Goal: Information Seeking & Learning: Learn about a topic

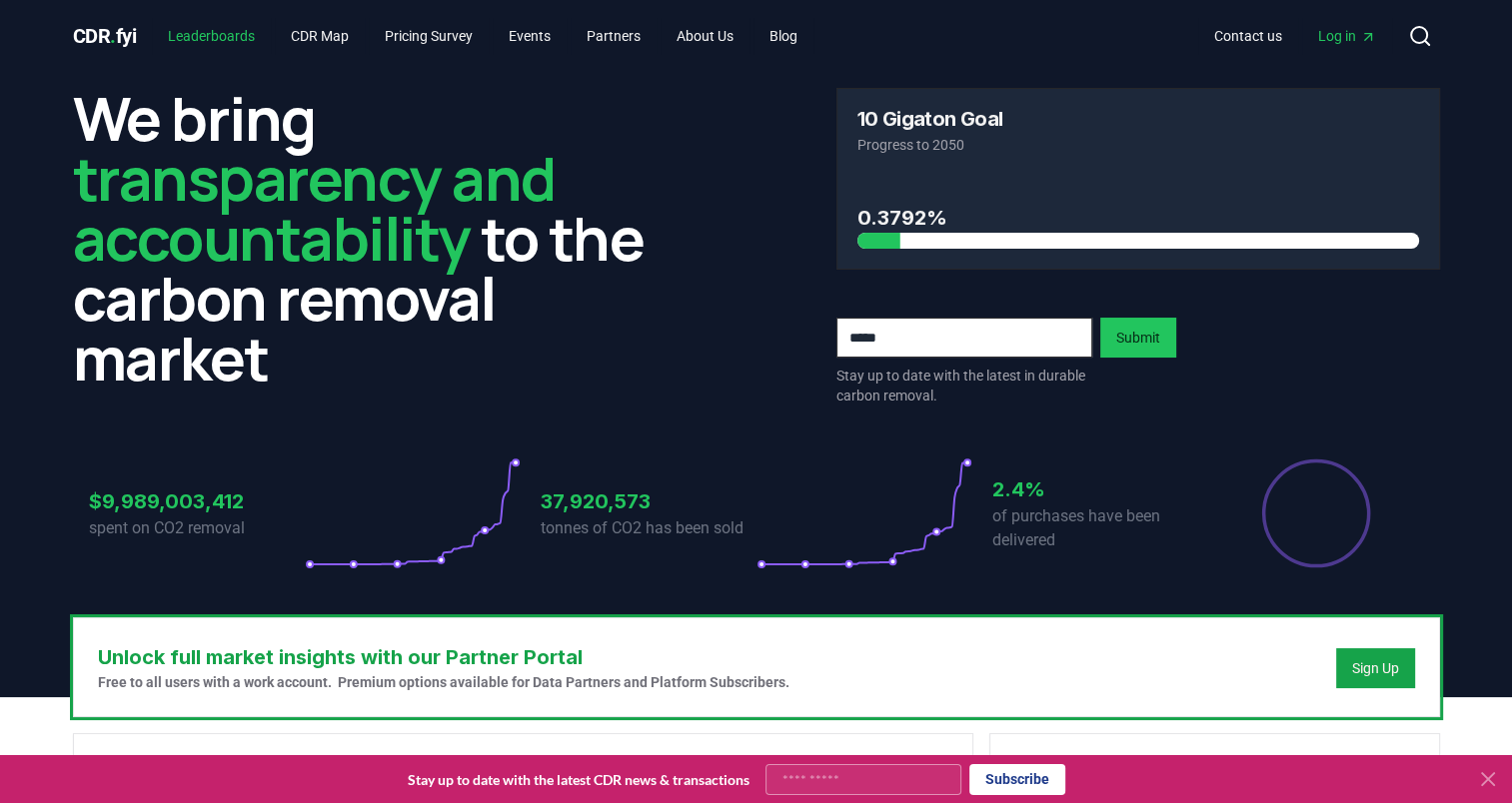
click at [240, 36] on link "Leaderboards" at bounding box center [211, 36] width 119 height 36
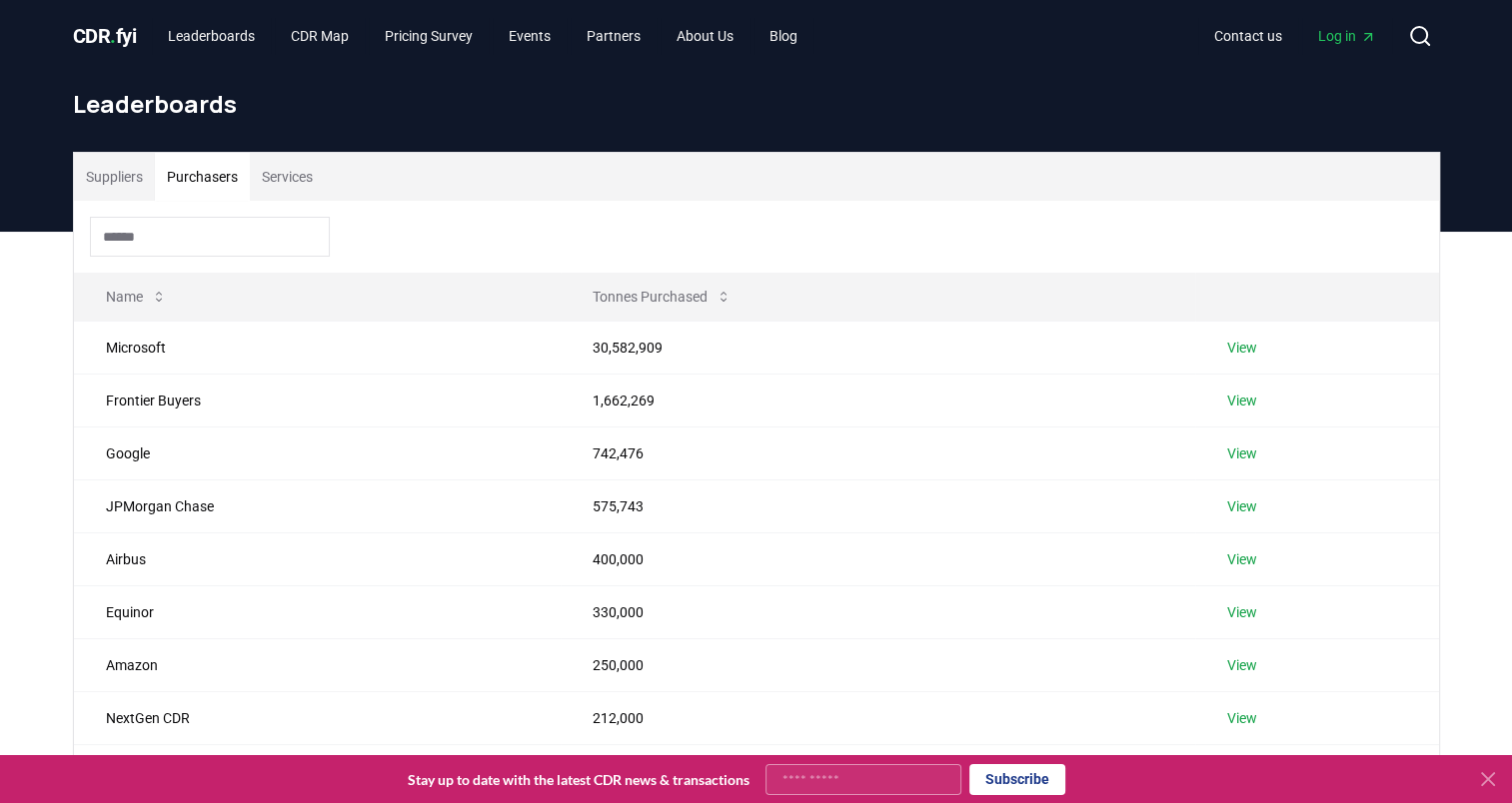
click at [212, 192] on button "Purchasers" at bounding box center [202, 177] width 95 height 48
click at [199, 176] on button "Purchasers" at bounding box center [202, 177] width 95 height 48
click at [112, 171] on button "Suppliers" at bounding box center [114, 177] width 81 height 48
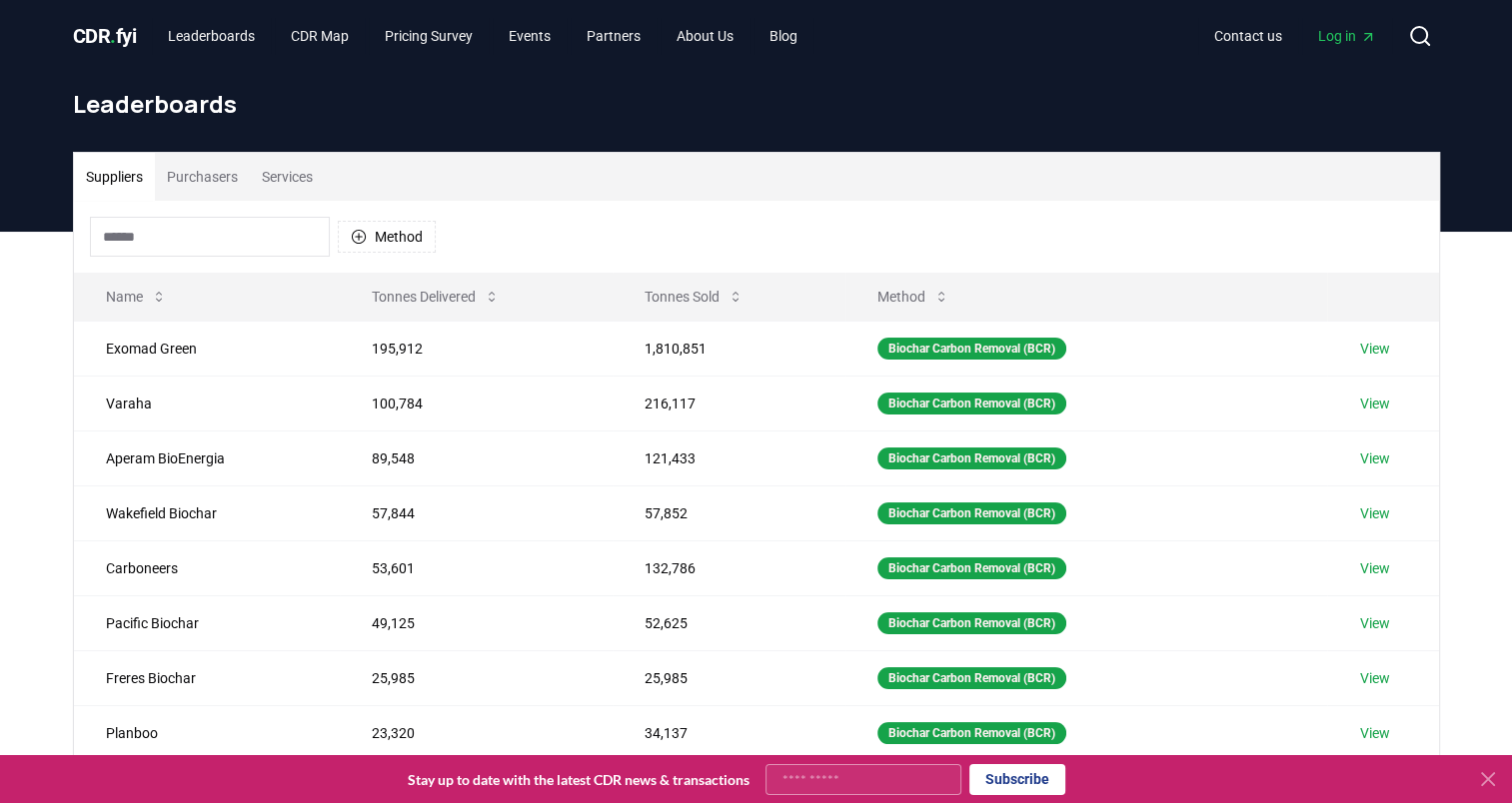
click at [210, 166] on button "Purchasers" at bounding box center [202, 177] width 95 height 48
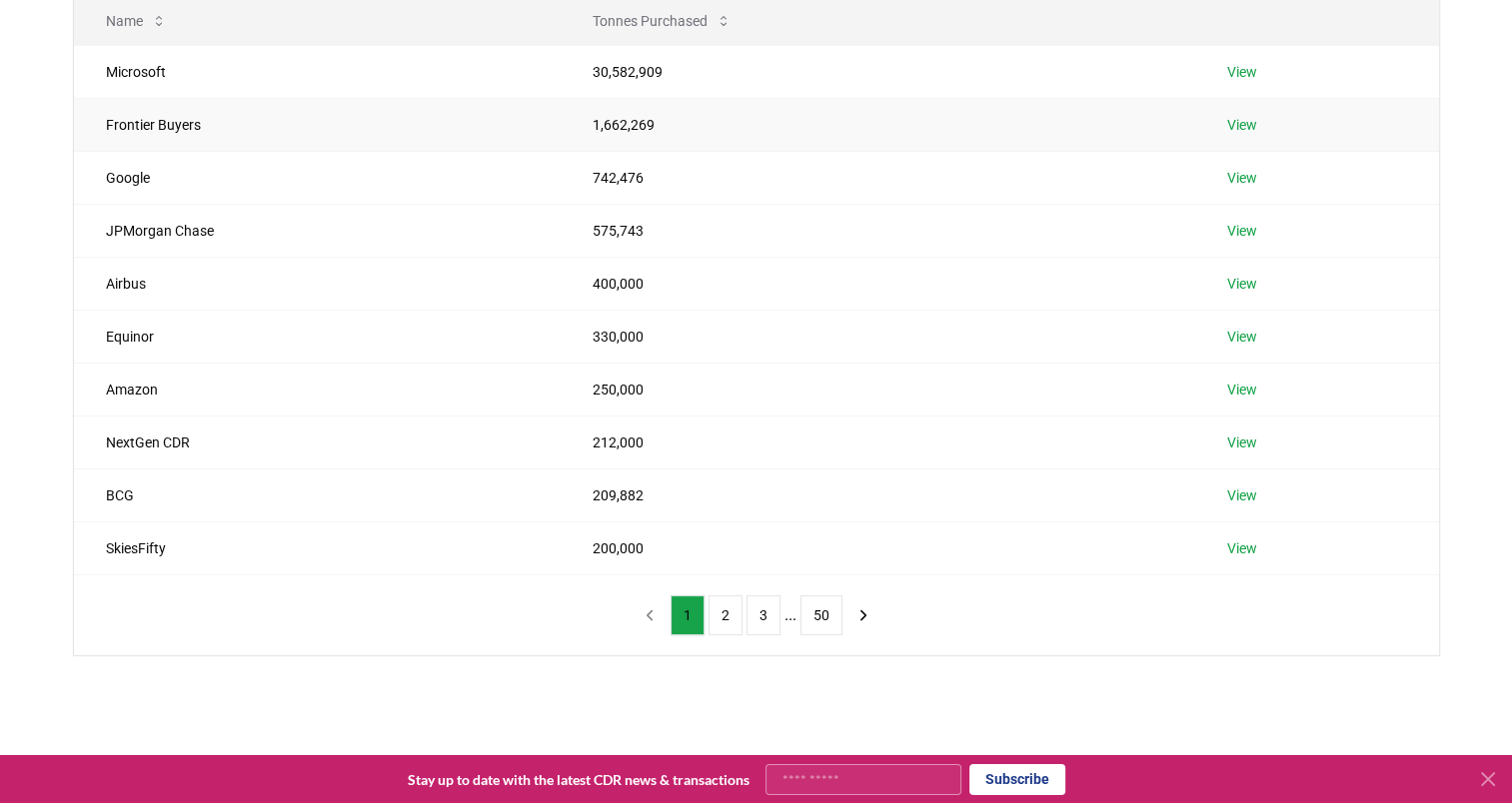
scroll to position [333, 0]
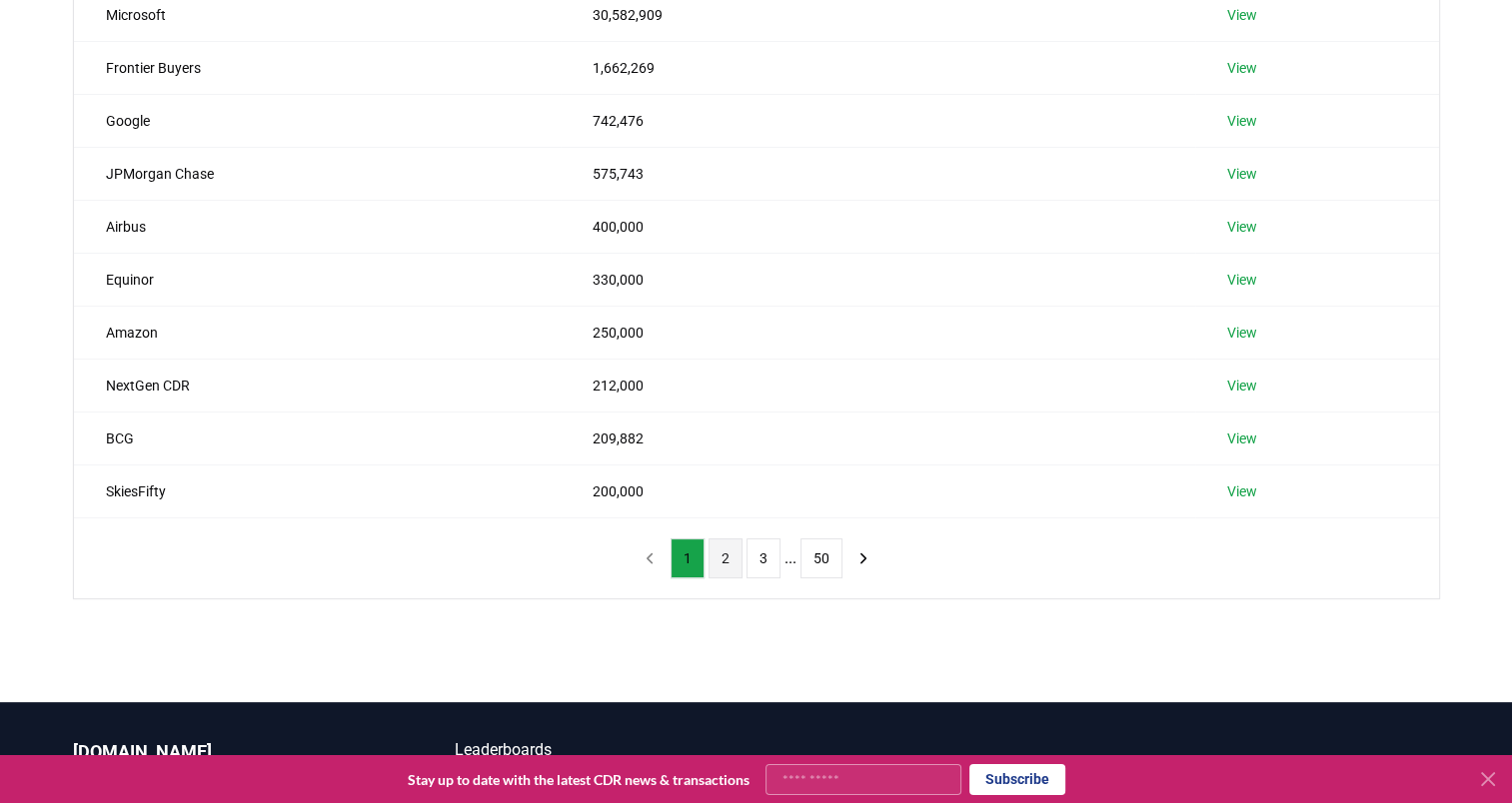
click at [717, 556] on button "2" at bounding box center [726, 559] width 34 height 40
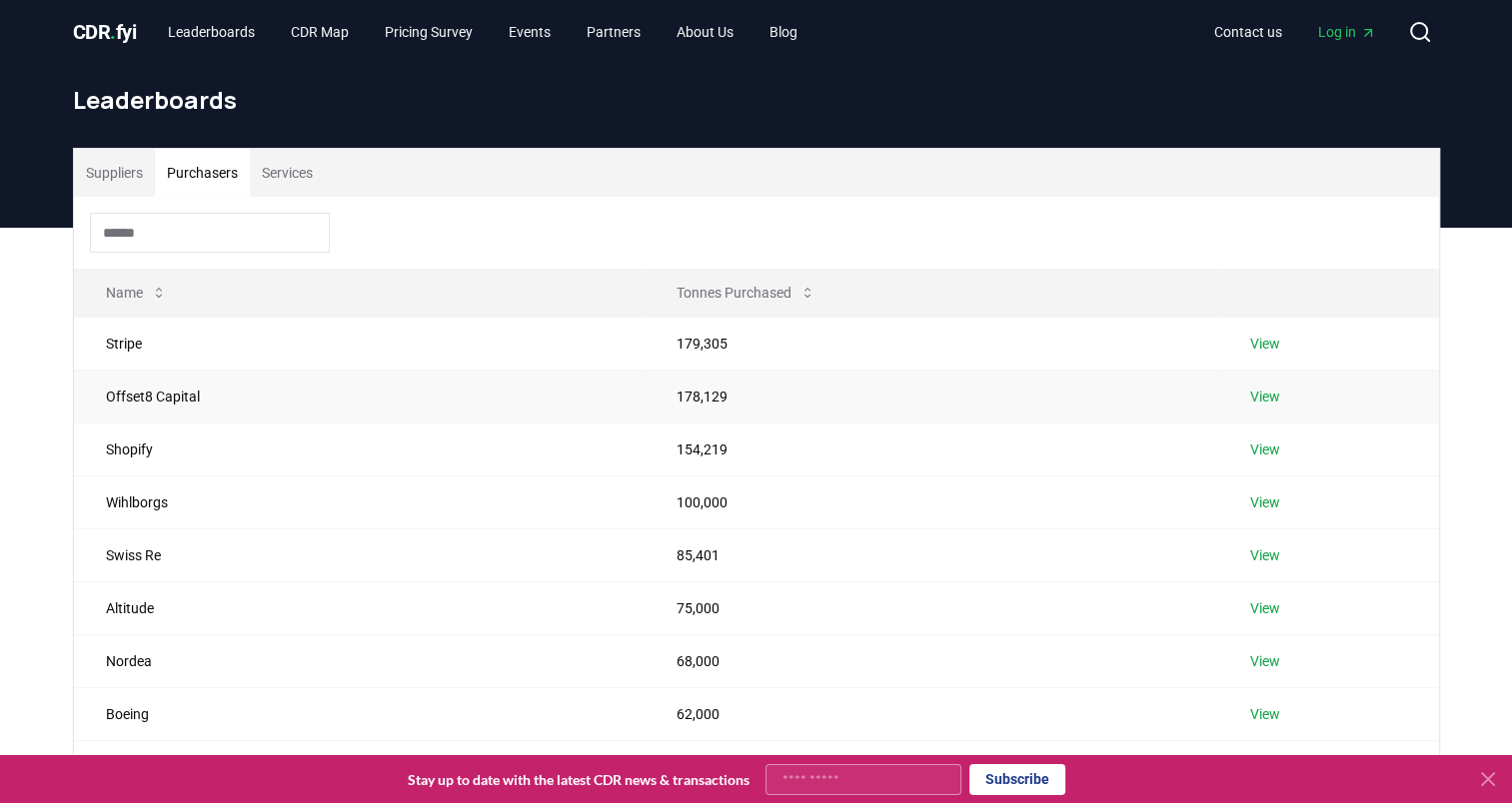
scroll to position [0, 0]
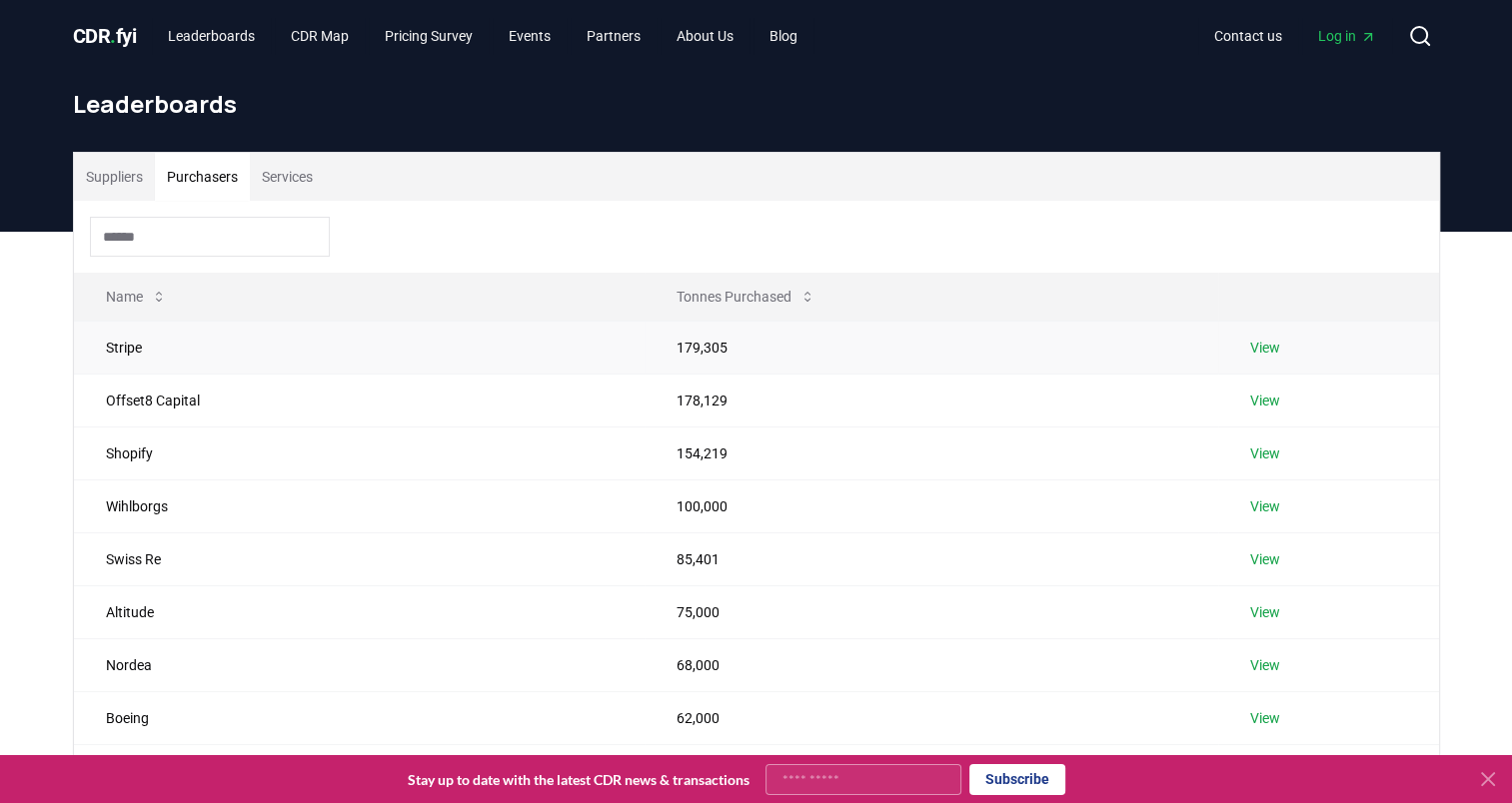
click at [1220, 351] on link "View" at bounding box center [1265, 348] width 30 height 20
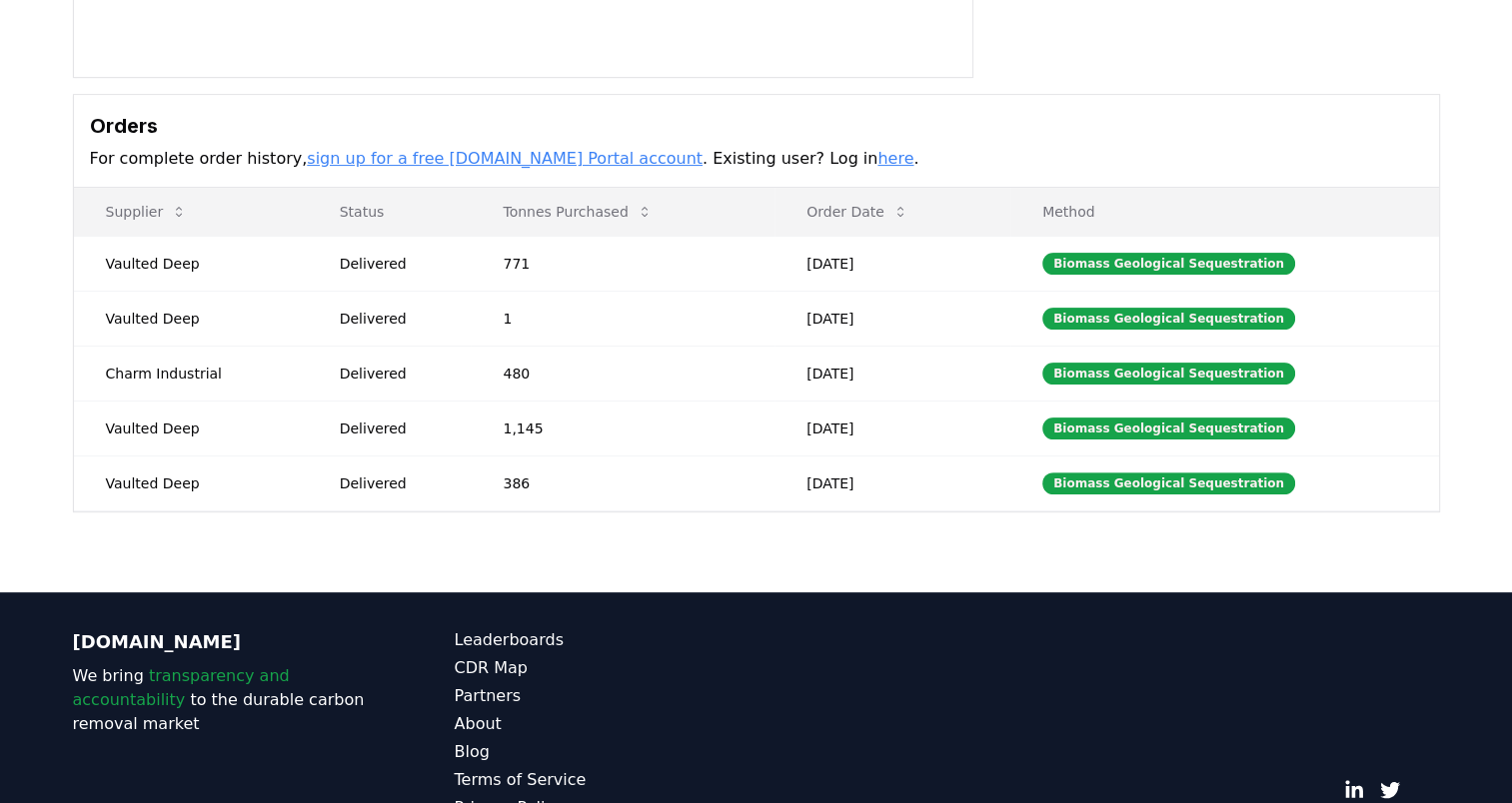
scroll to position [166, 0]
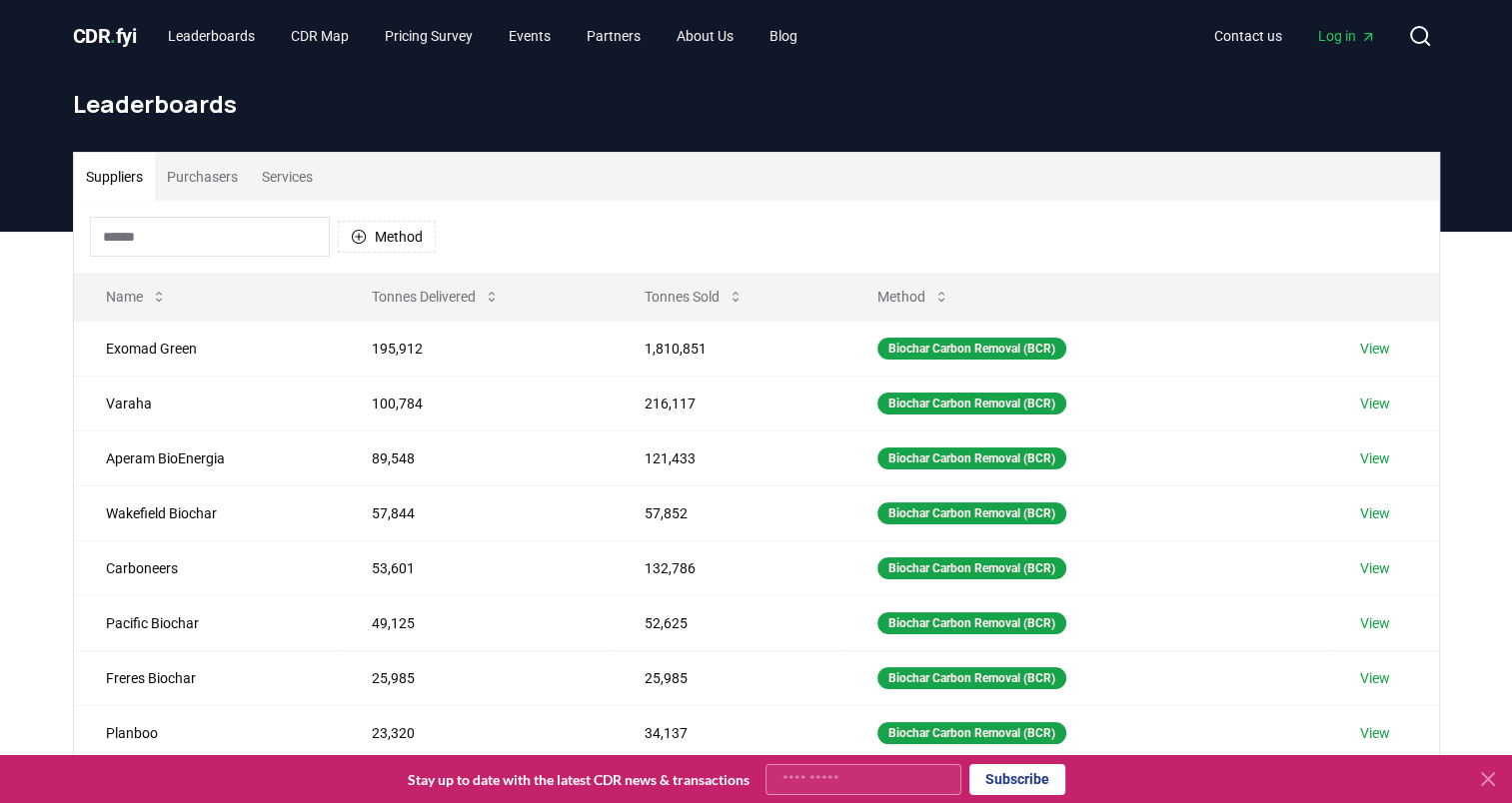
click at [197, 175] on button "Purchasers" at bounding box center [202, 177] width 95 height 48
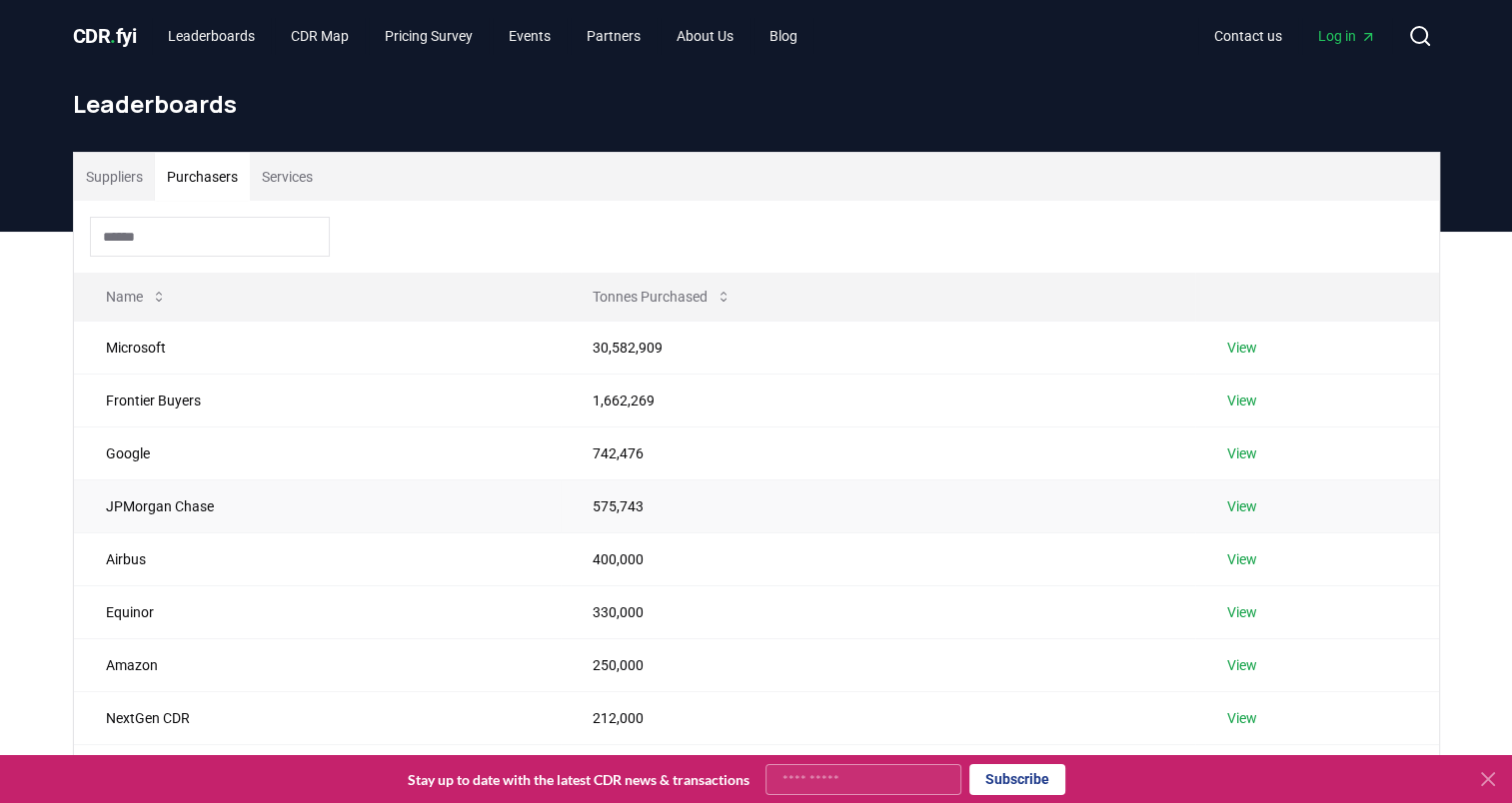
scroll to position [333, 0]
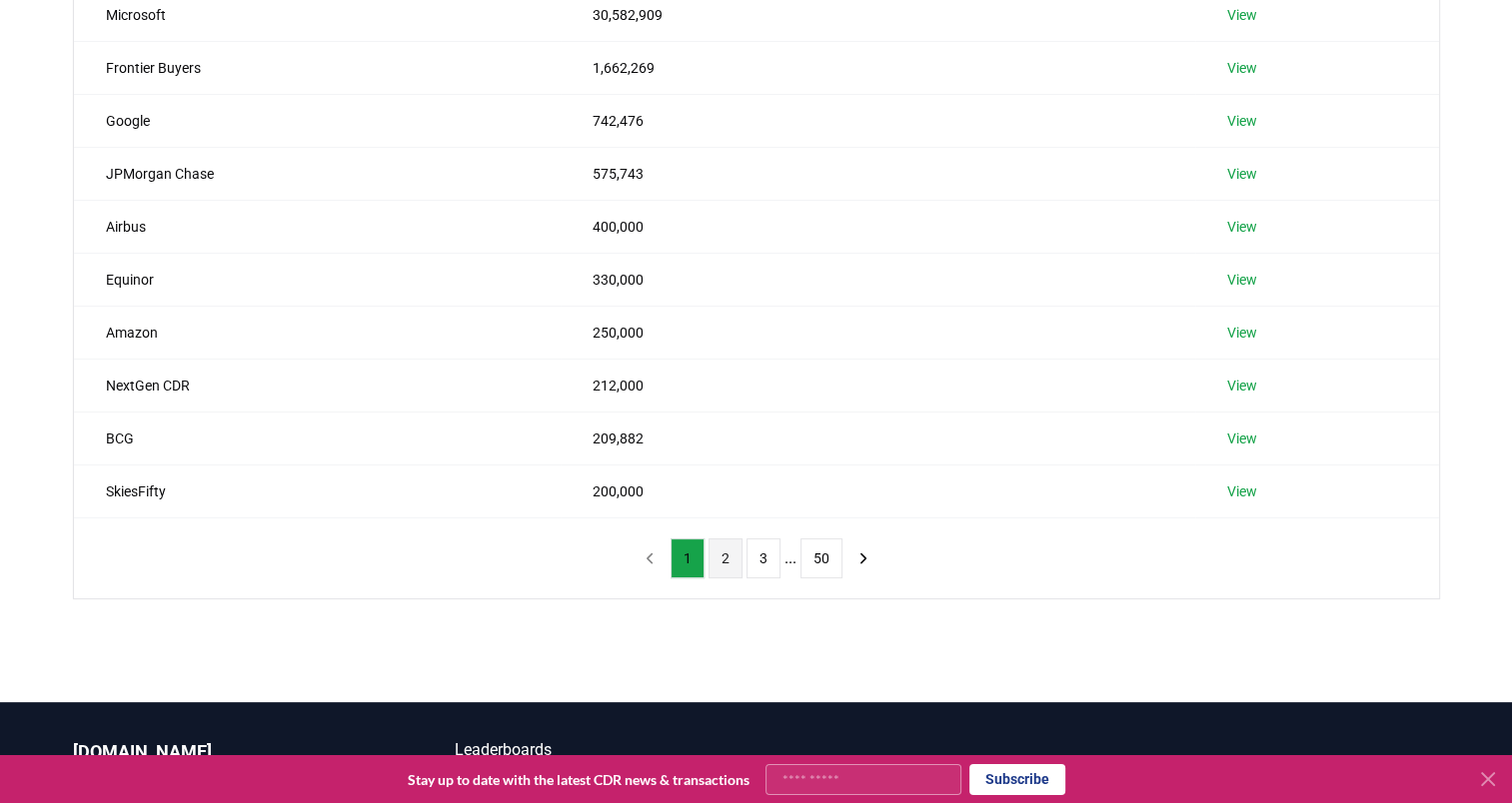
click at [726, 556] on button "2" at bounding box center [726, 559] width 34 height 40
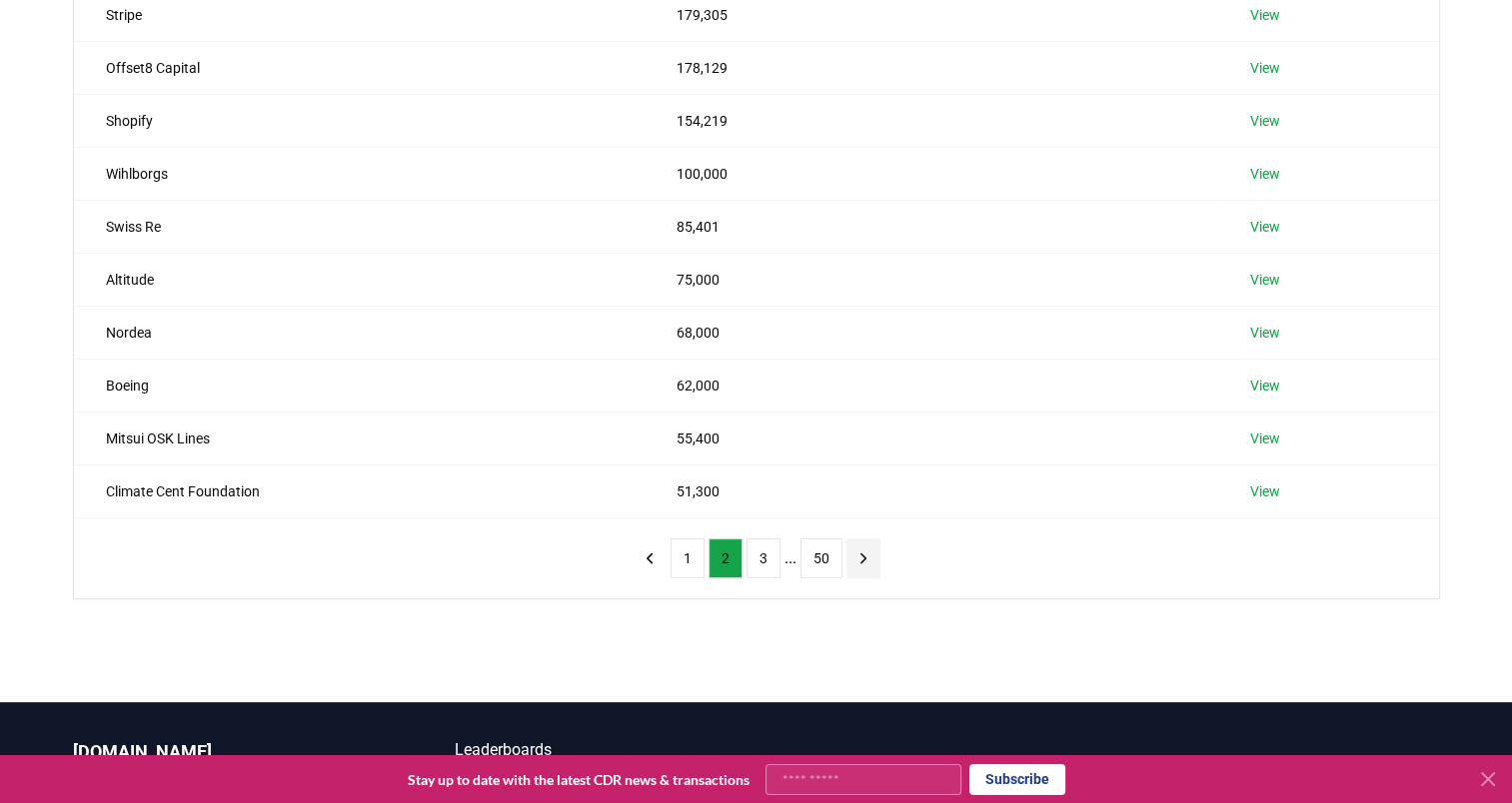
click at [847, 559] on button "next page" at bounding box center [863, 559] width 34 height 40
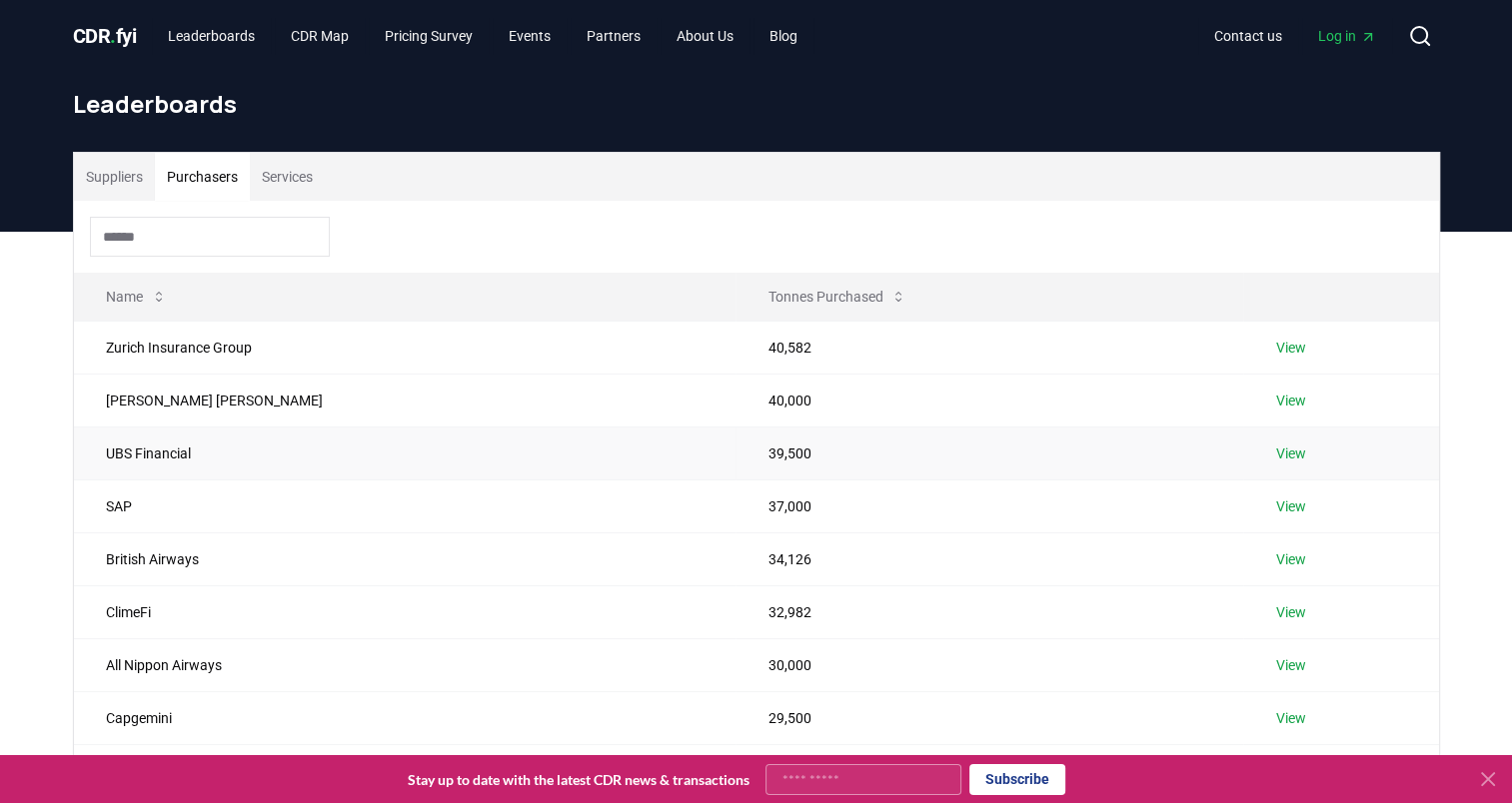
scroll to position [166, 0]
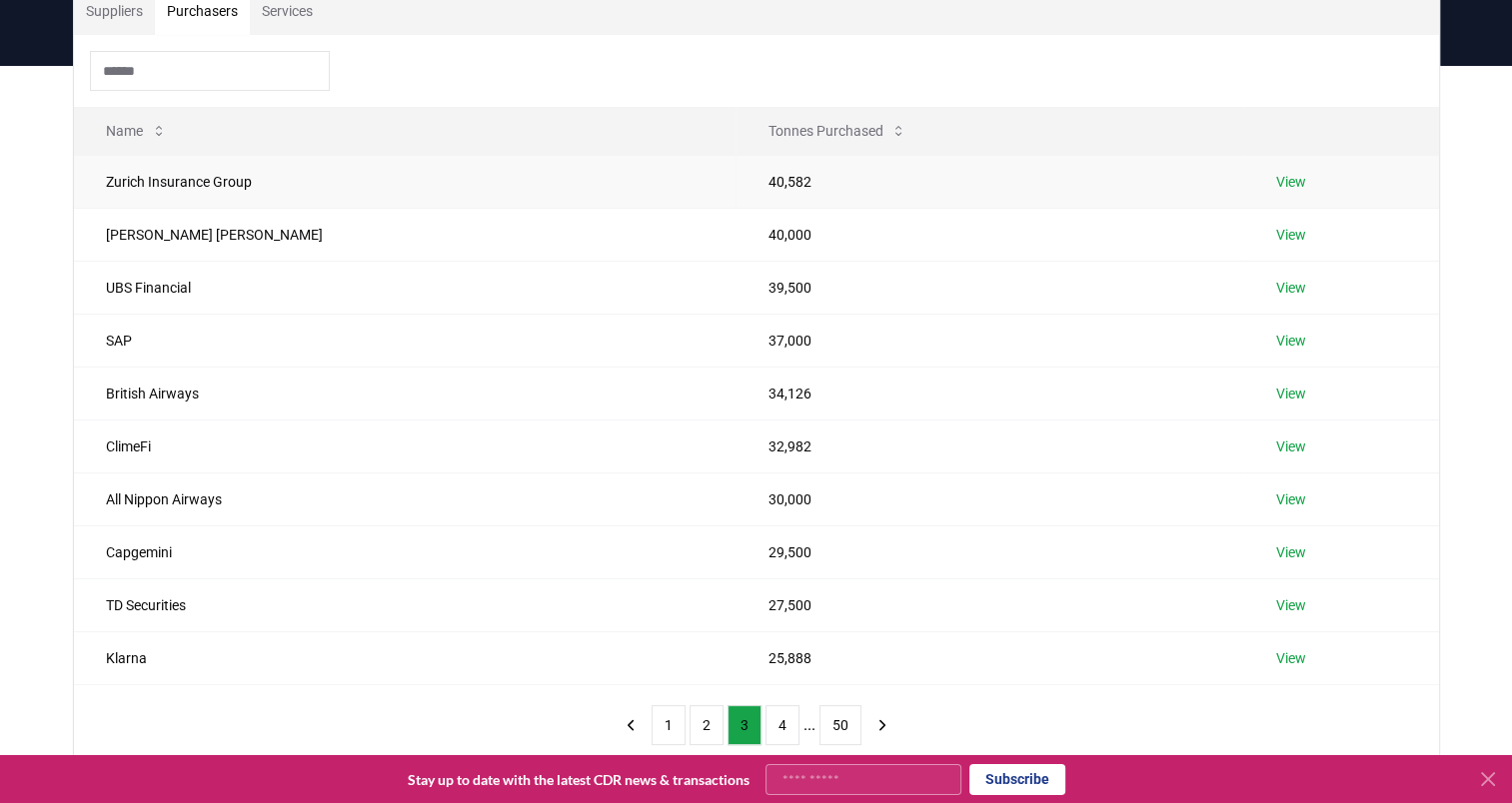
click at [1275, 185] on link "View" at bounding box center [1290, 182] width 30 height 20
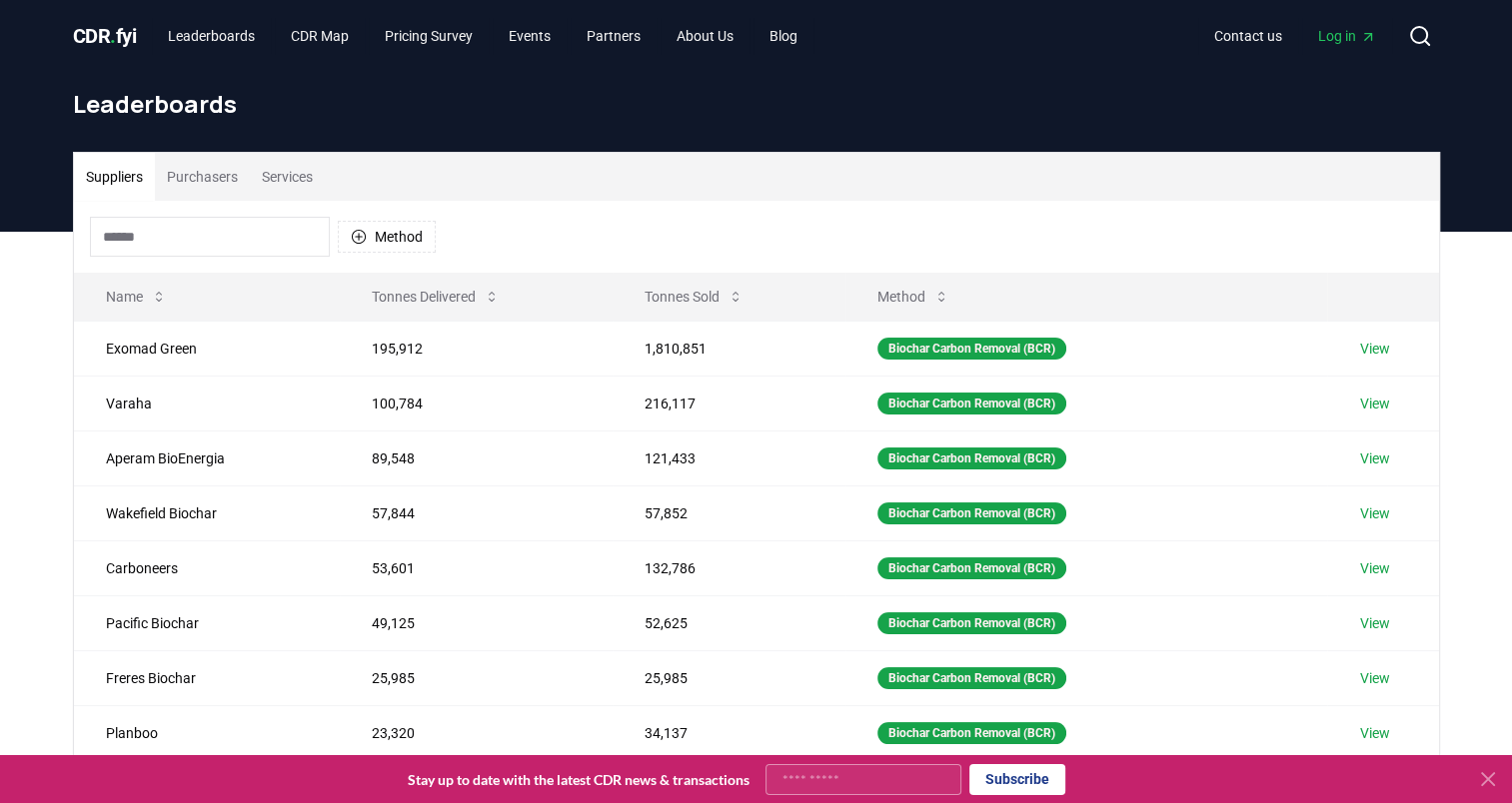
click at [232, 172] on button "Purchasers" at bounding box center [202, 177] width 95 height 48
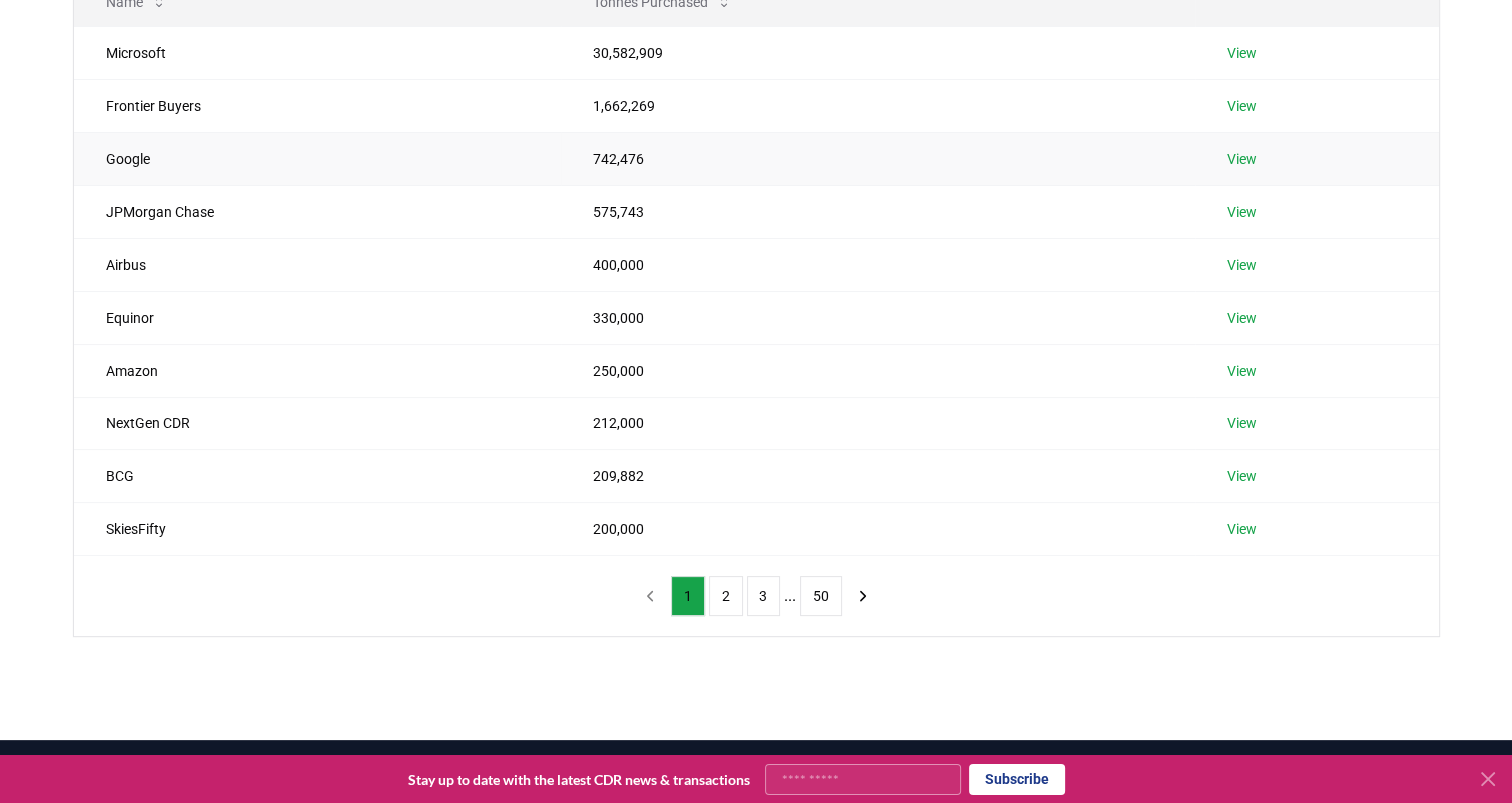
scroll to position [333, 0]
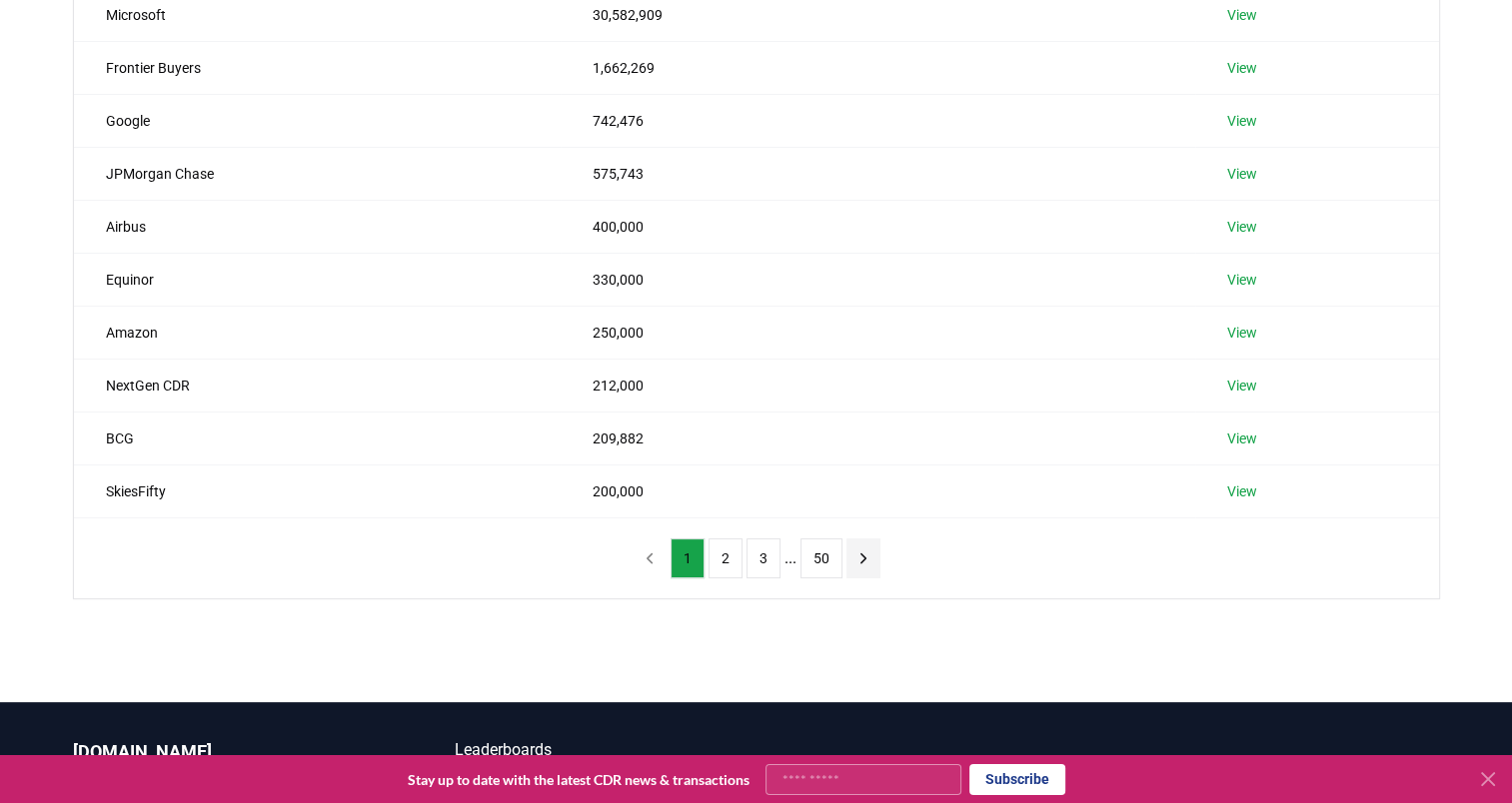
click at [863, 550] on icon "next page" at bounding box center [863, 559] width 18 height 18
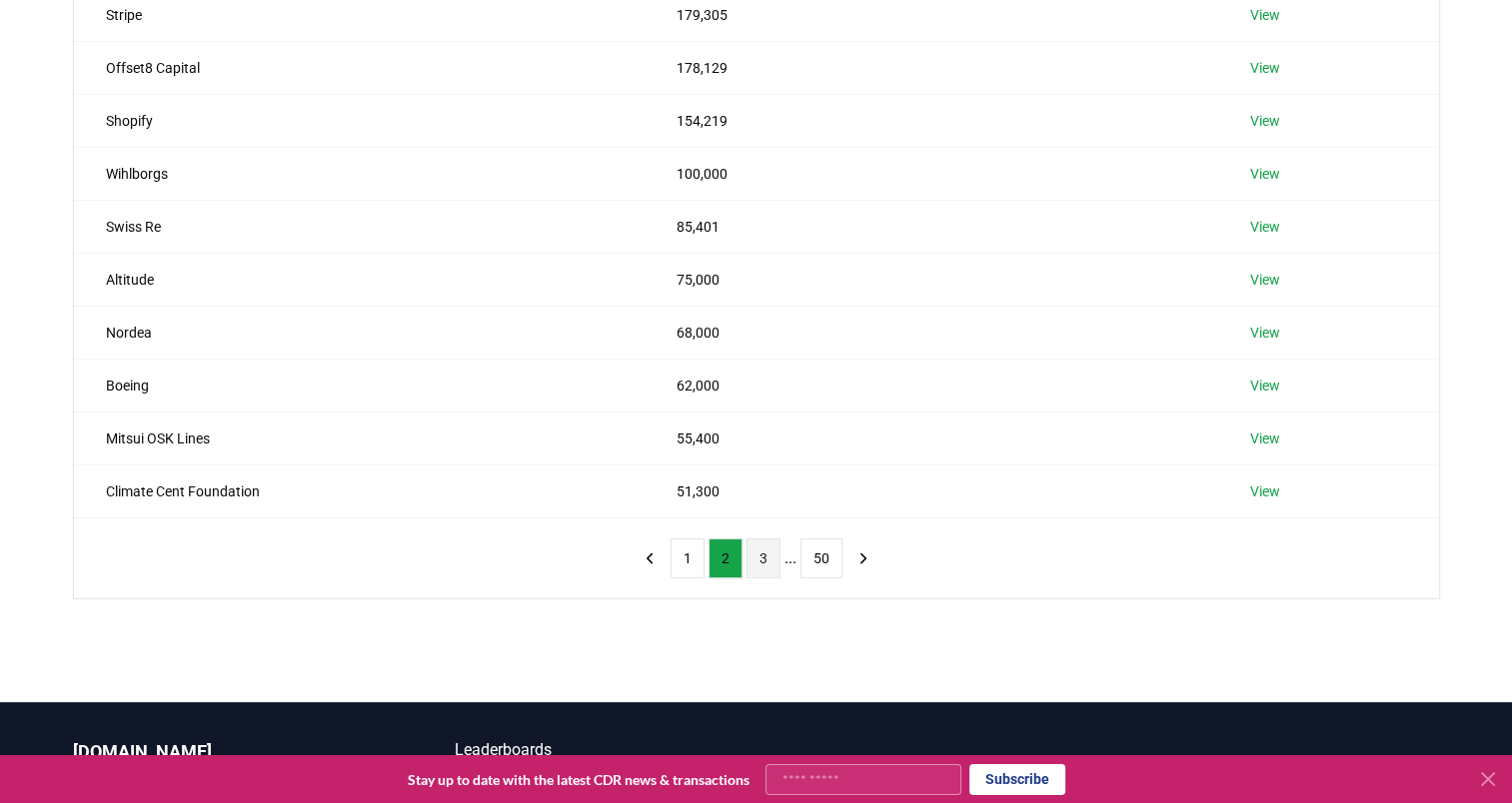
click at [755, 561] on button "3" at bounding box center [764, 559] width 34 height 40
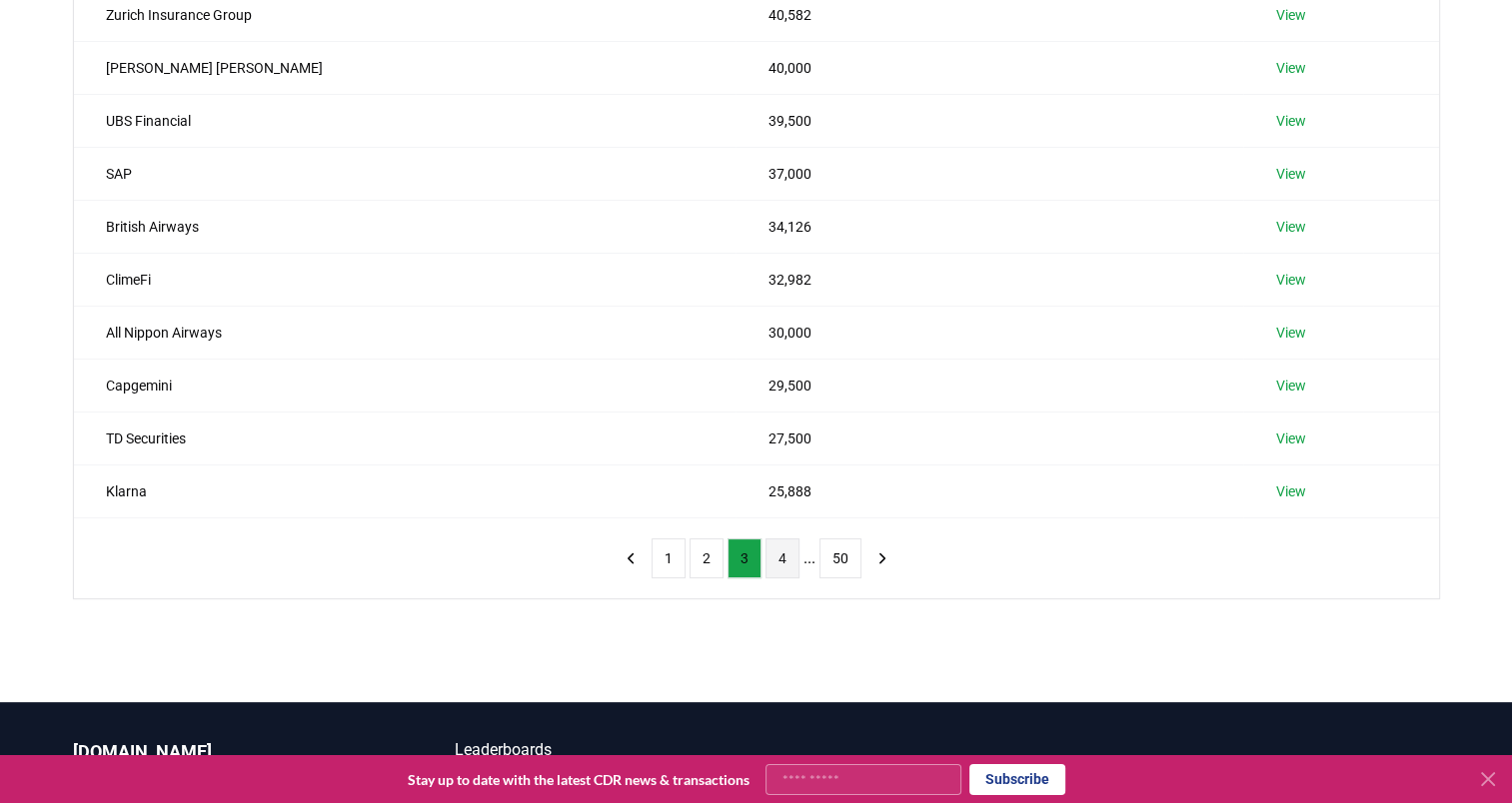
click at [781, 556] on button "4" at bounding box center [782, 559] width 34 height 40
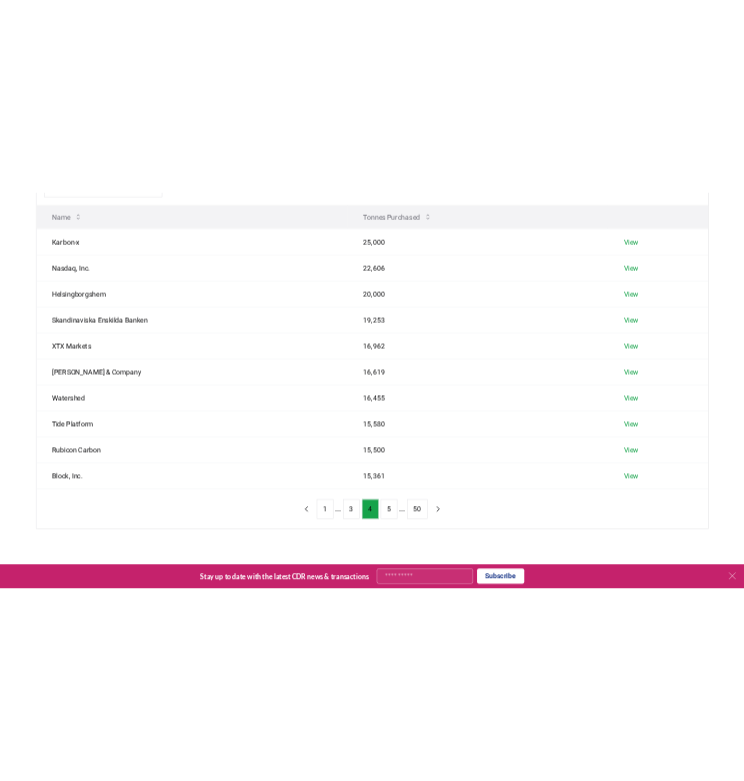
scroll to position [166, 0]
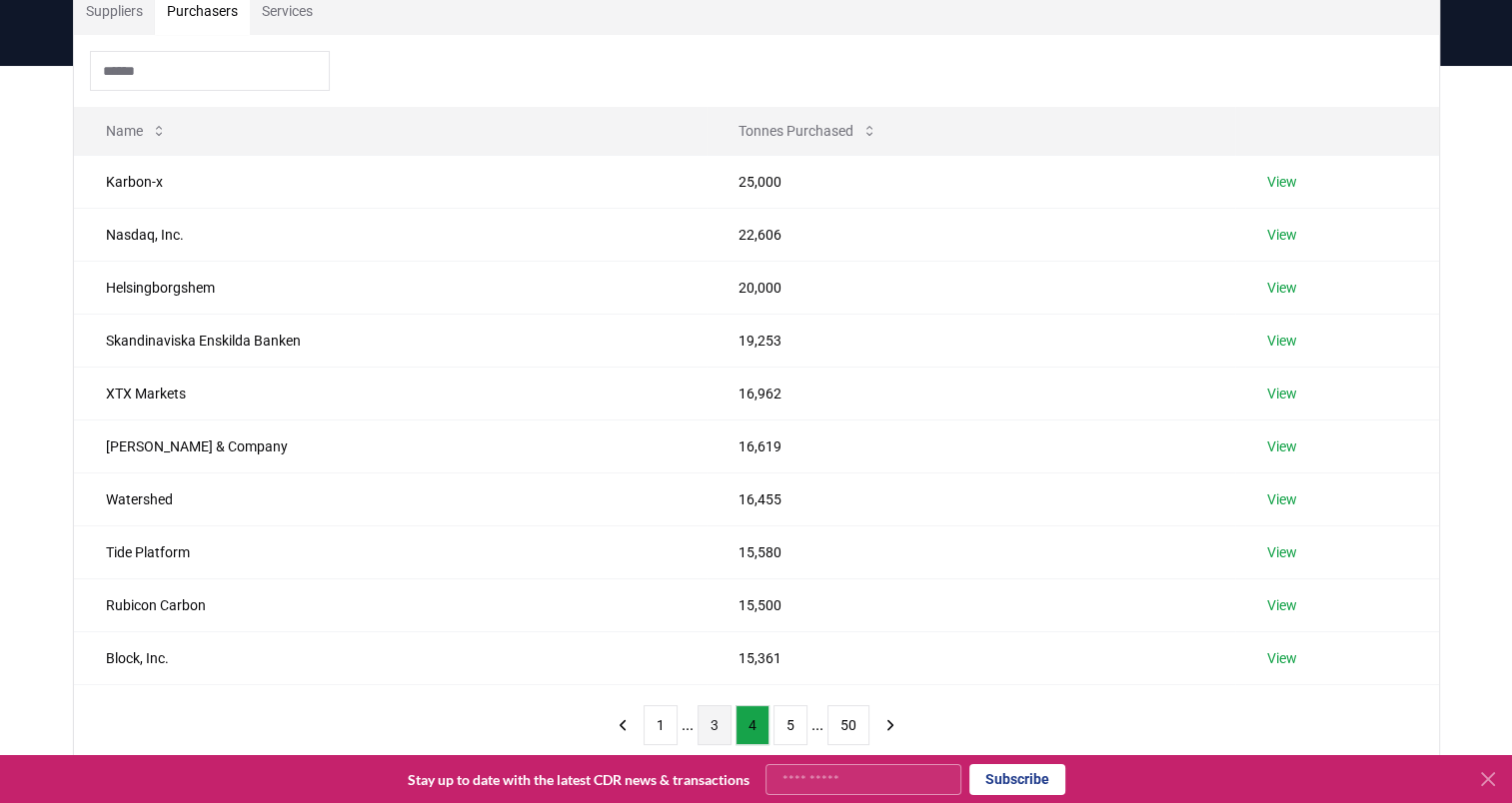
click at [708, 722] on button "3" at bounding box center [715, 726] width 34 height 40
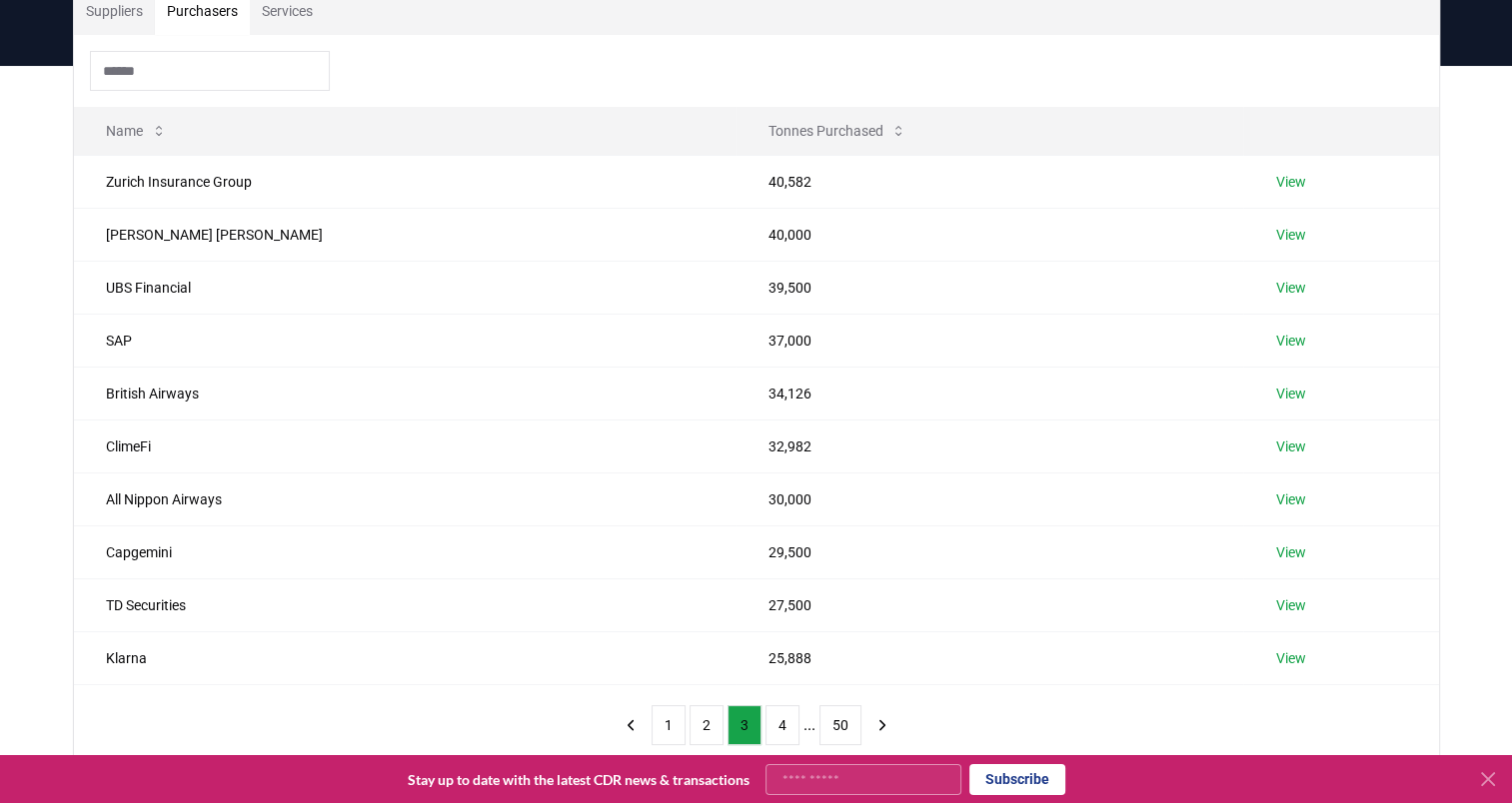
click at [24, 493] on div "Suppliers Purchasers Services Name Tonnes Purchased Zurich Insurance Group 40,5…" at bounding box center [756, 456] width 1512 height 780
click at [710, 727] on button "2" at bounding box center [707, 726] width 34 height 40
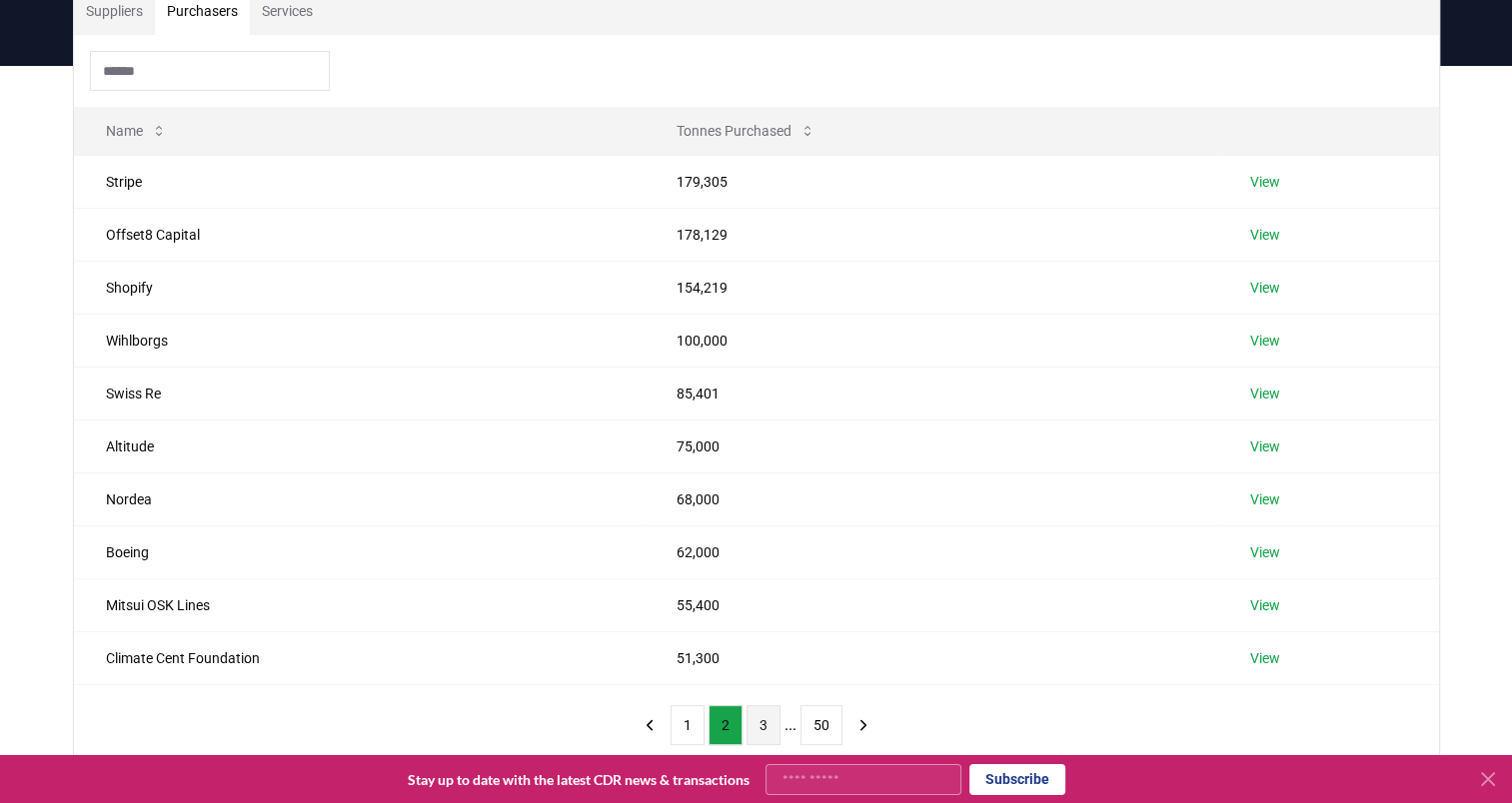
click at [751, 724] on button "3" at bounding box center [764, 726] width 34 height 40
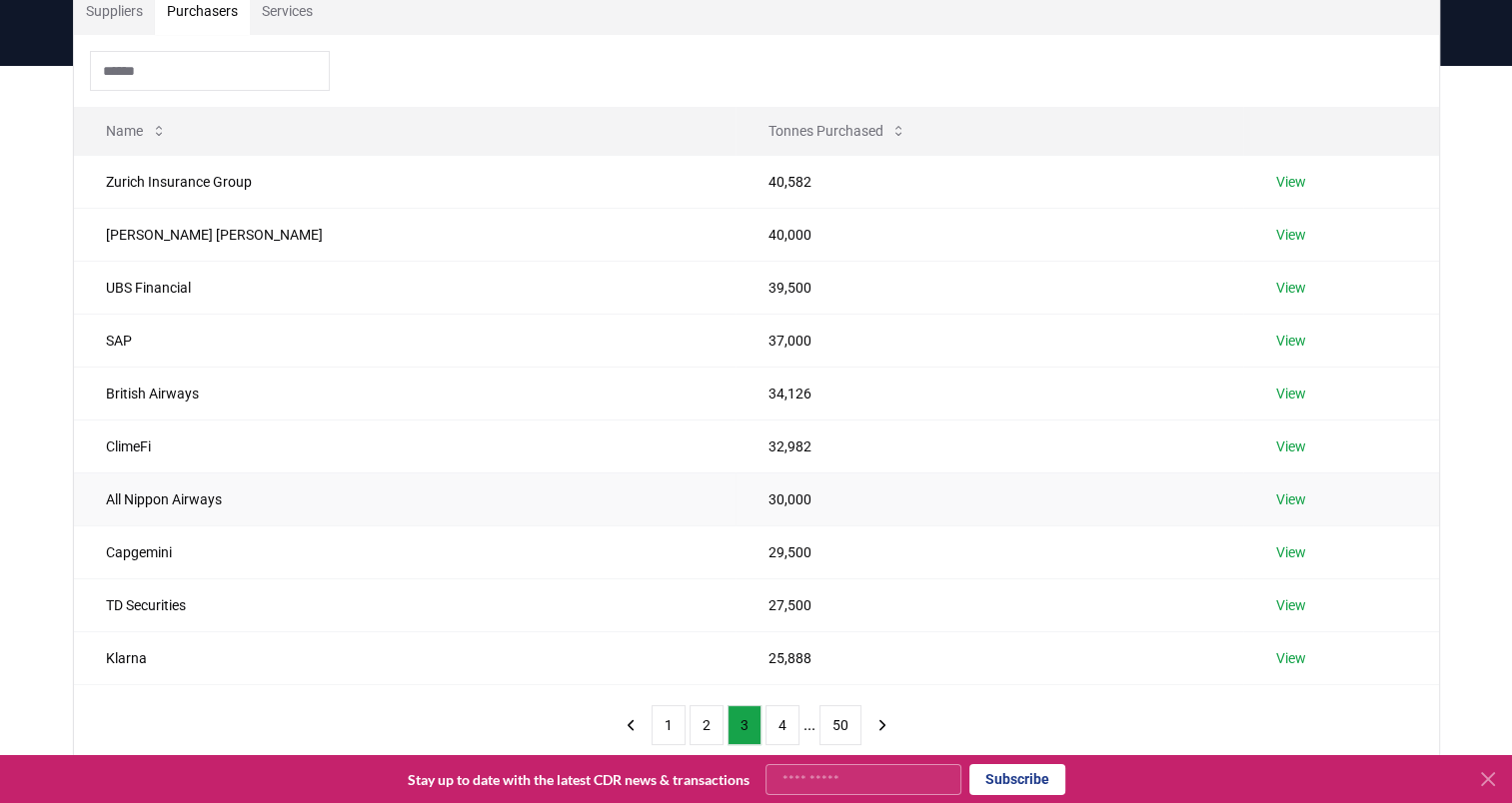
click at [997, 497] on td "30,000" at bounding box center [990, 499] width 508 height 53
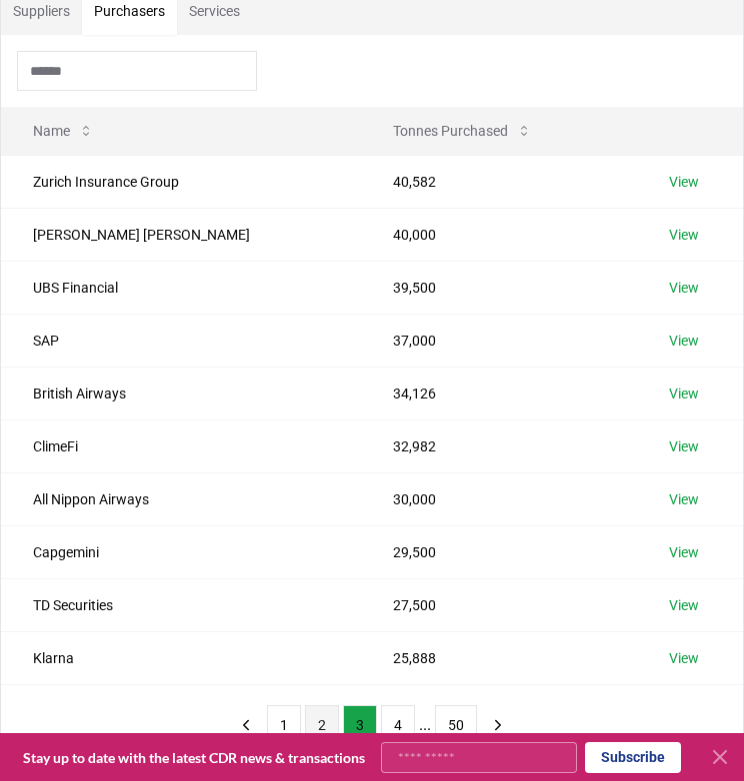
click at [311, 721] on button "2" at bounding box center [322, 726] width 34 height 40
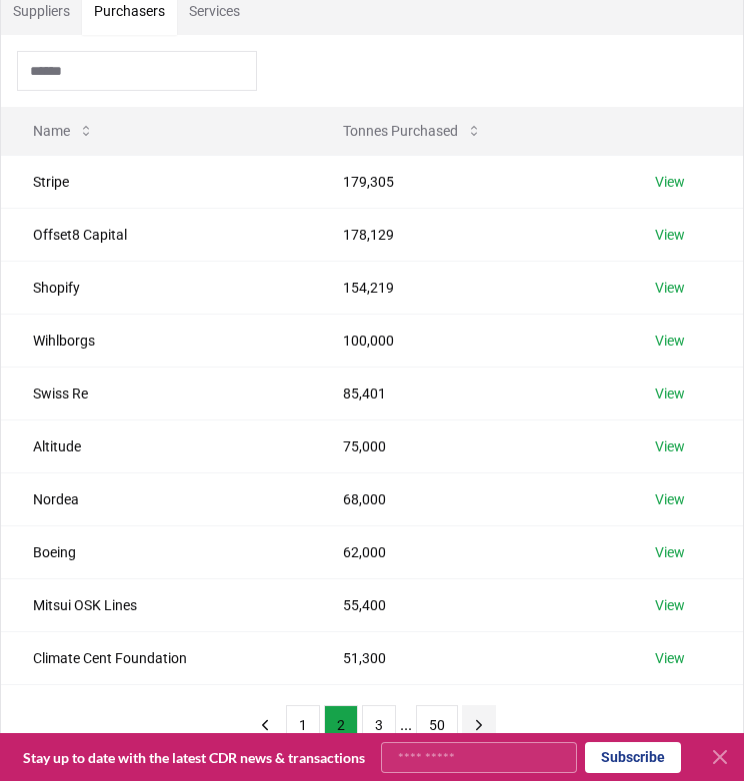
click at [477, 721] on icon "next page" at bounding box center [479, 725] width 5 height 9
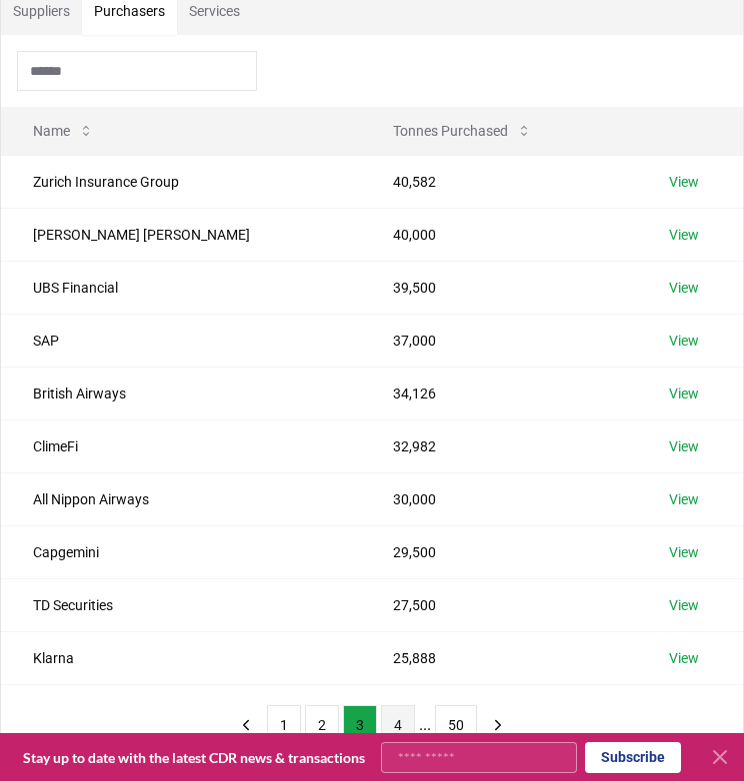
click at [393, 720] on button "4" at bounding box center [398, 726] width 34 height 40
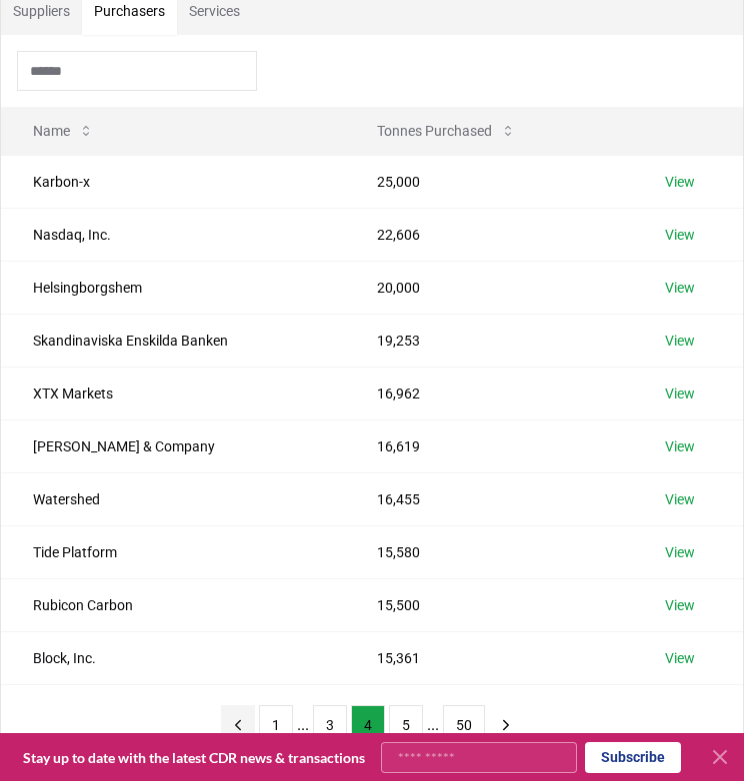
click at [244, 722] on icon "previous page" at bounding box center [238, 726] width 18 height 18
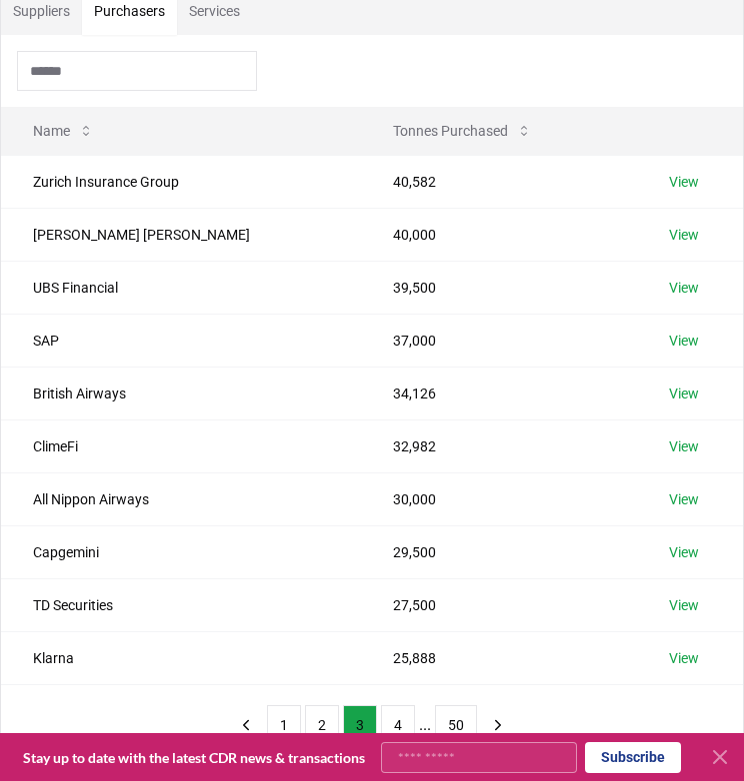
click at [721, 757] on icon at bounding box center [720, 758] width 12 height 12
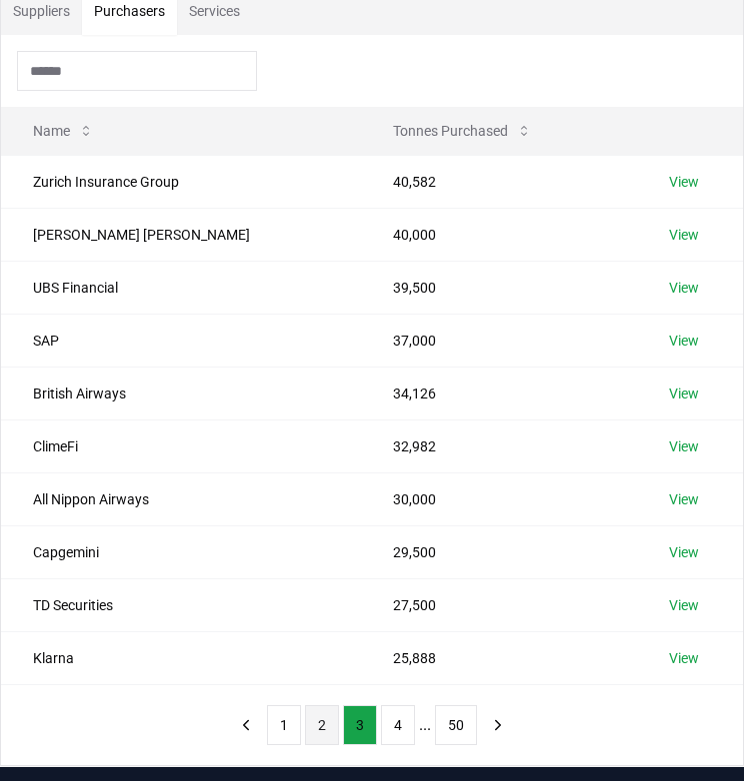
click at [315, 734] on button "2" at bounding box center [322, 726] width 34 height 40
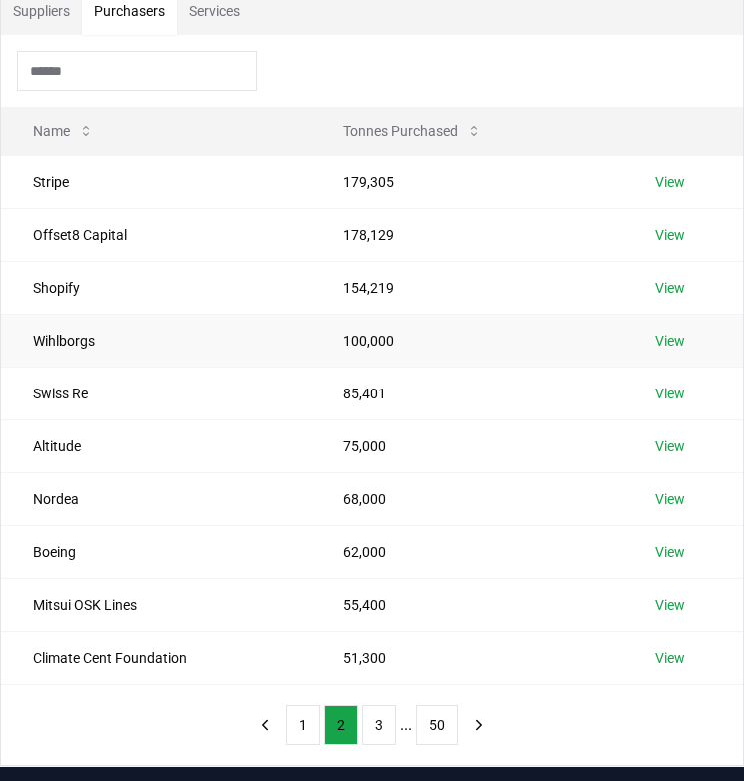
click at [681, 338] on link "View" at bounding box center [670, 341] width 30 height 20
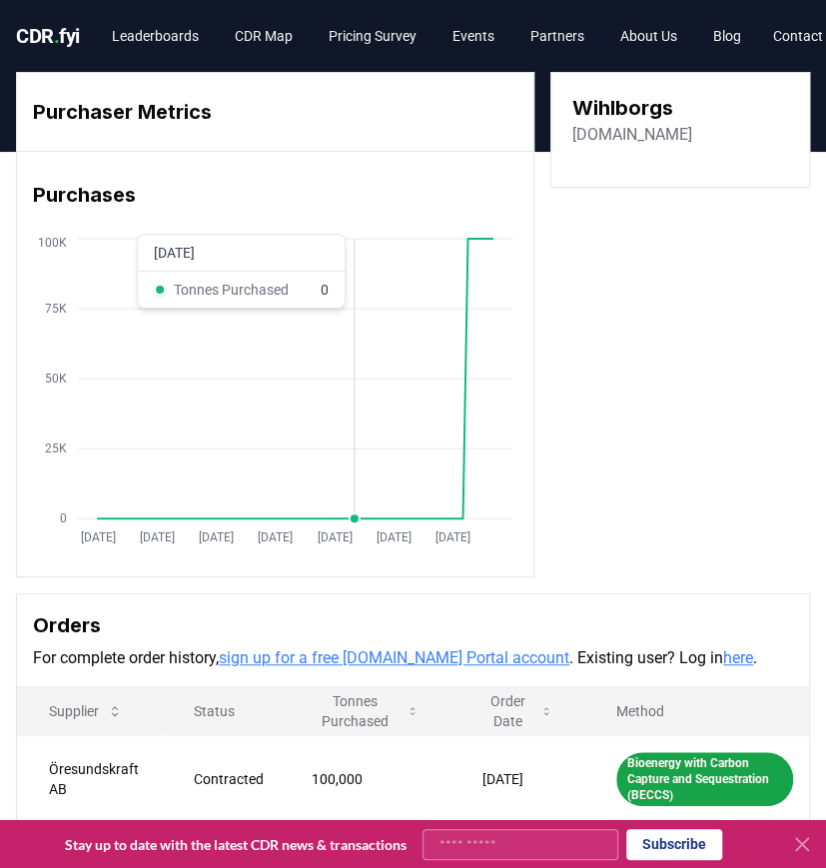
scroll to position [184, 0]
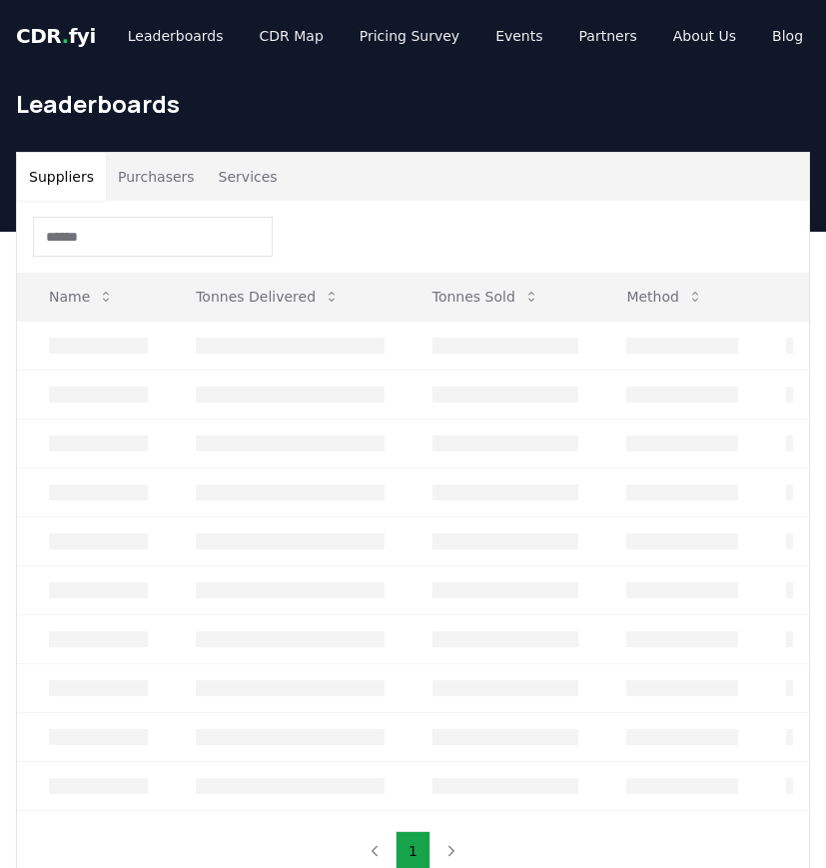
scroll to position [184, 0]
